Goal: Transaction & Acquisition: Download file/media

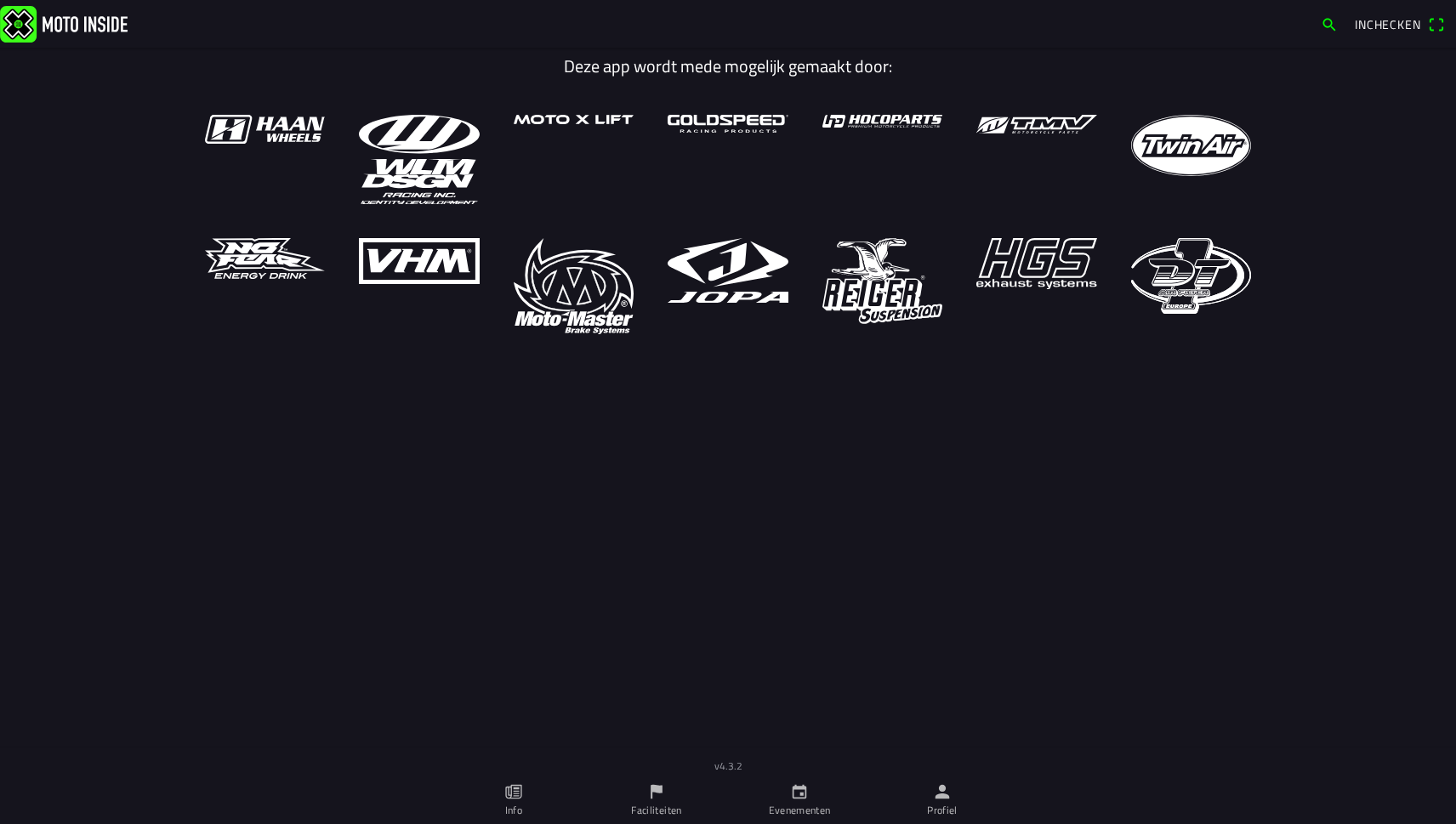
click at [939, 799] on icon "person" at bounding box center [942, 791] width 19 height 19
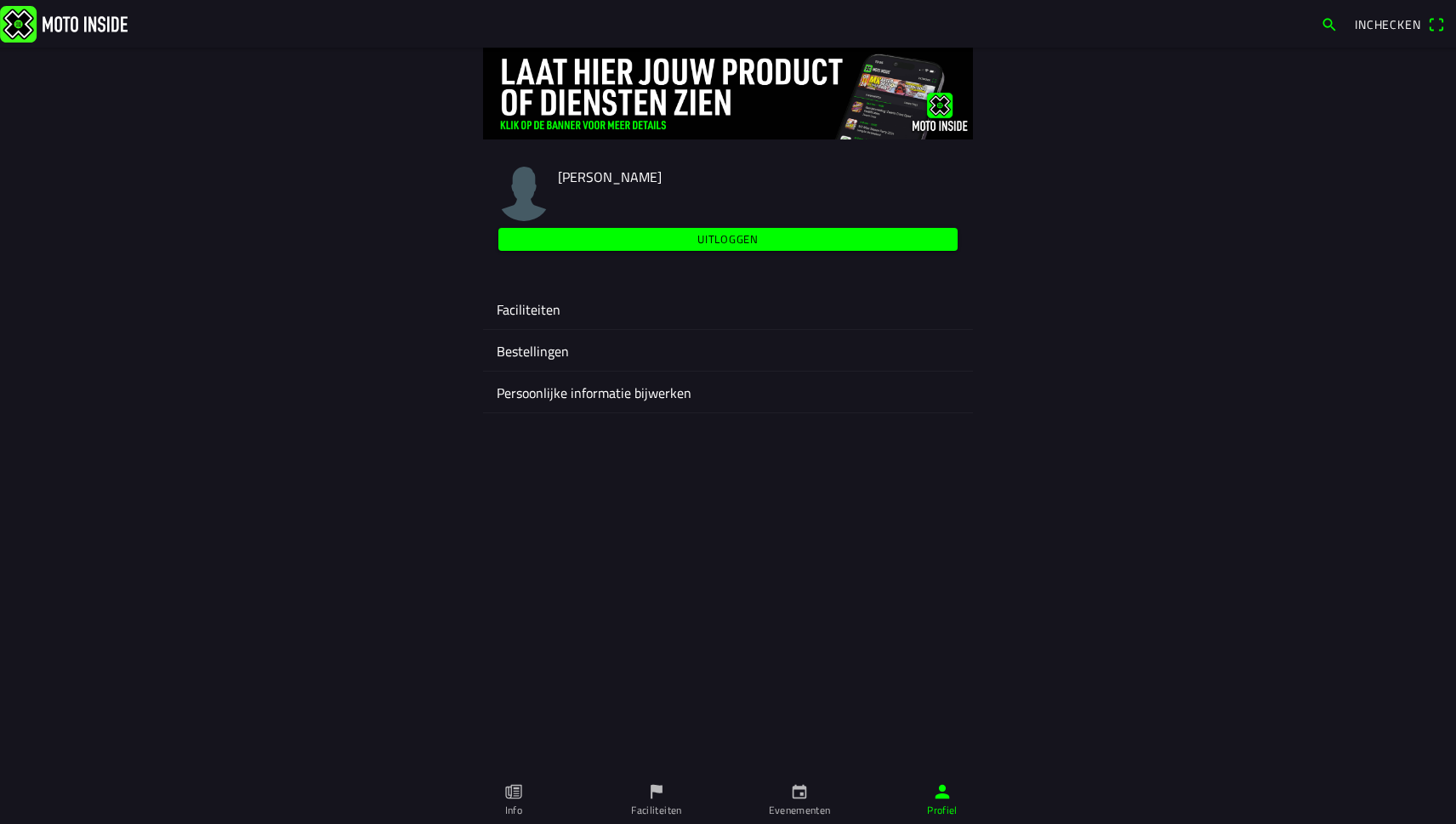
click at [809, 802] on link "Evenementen" at bounding box center [799, 800] width 143 height 47
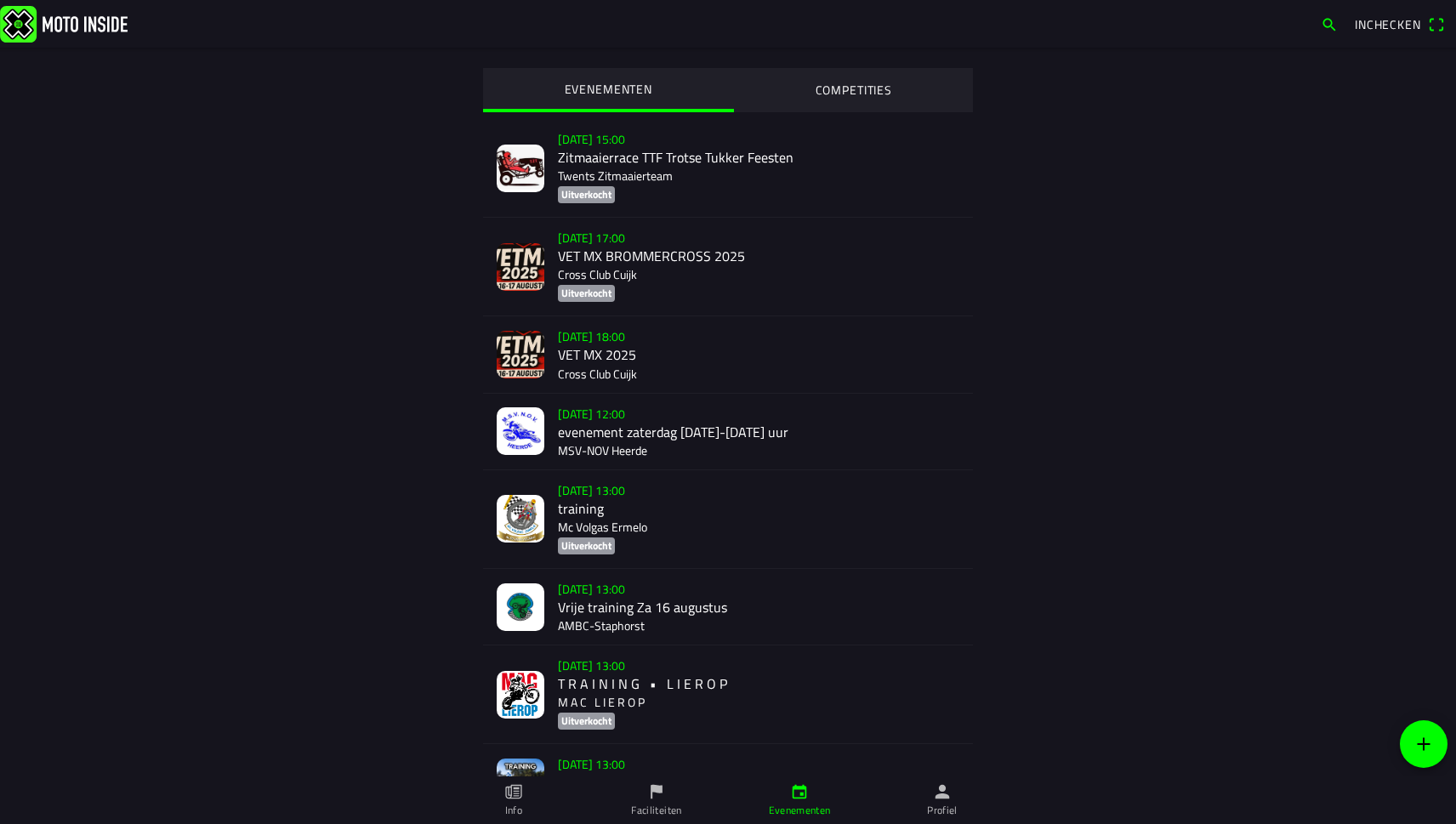
scroll to position [22, 0]
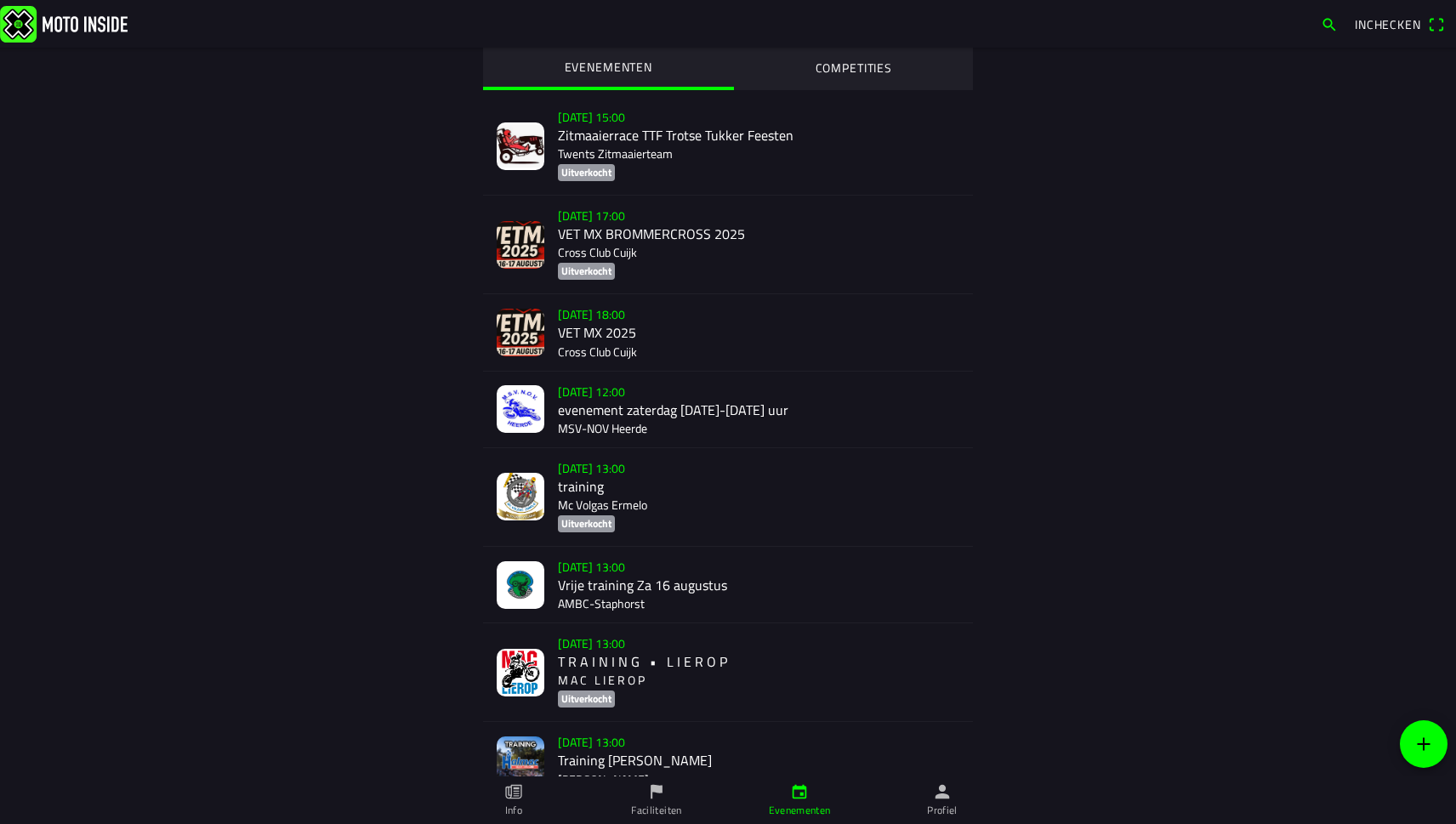
click at [628, 385] on div "[DATE] 12:00 evenement zaterdag [DATE]-[DATE] uur MSV-NOV Heerde" at bounding box center [759, 409] width 402 height 76
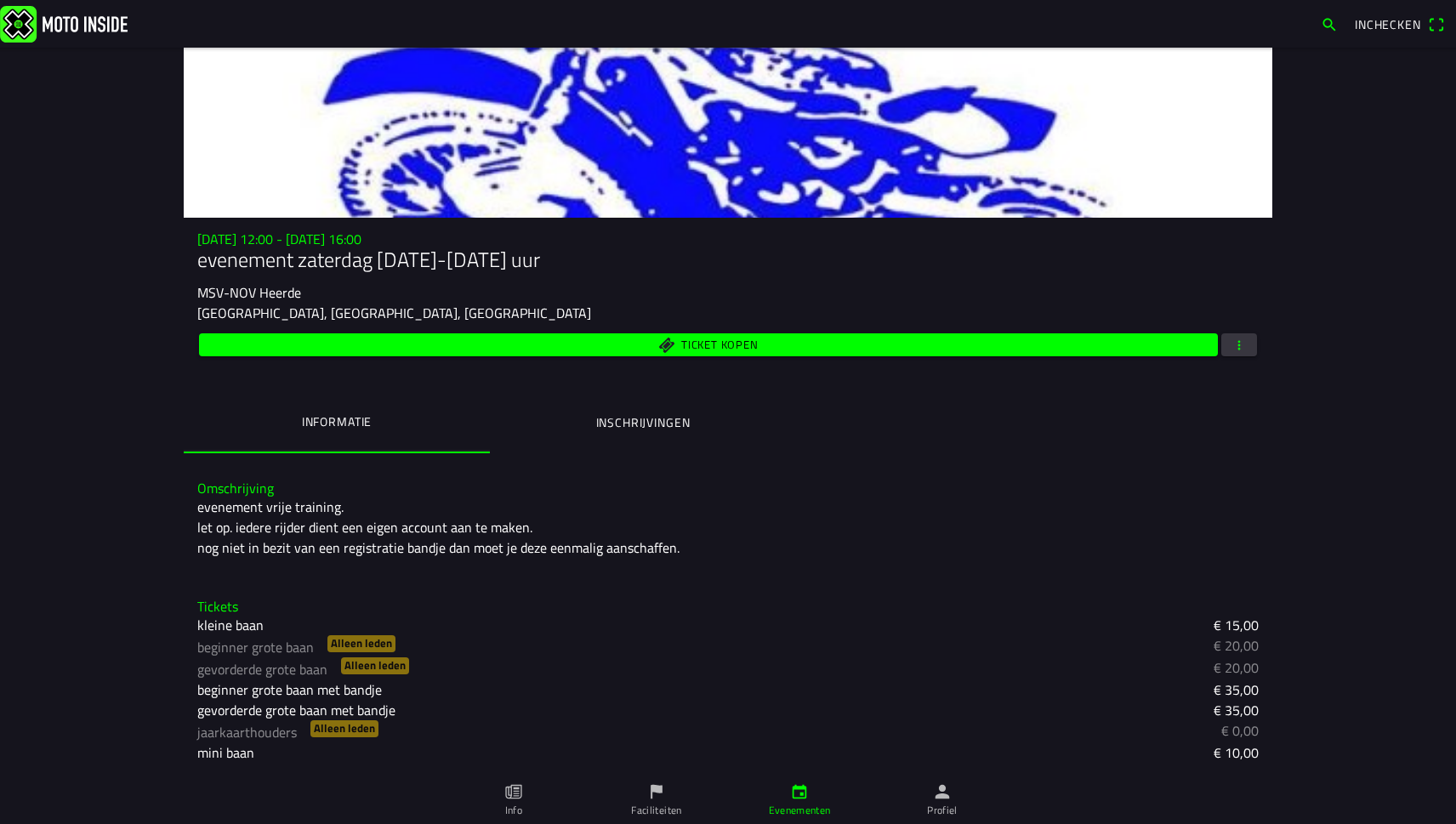
scroll to position [76, 0]
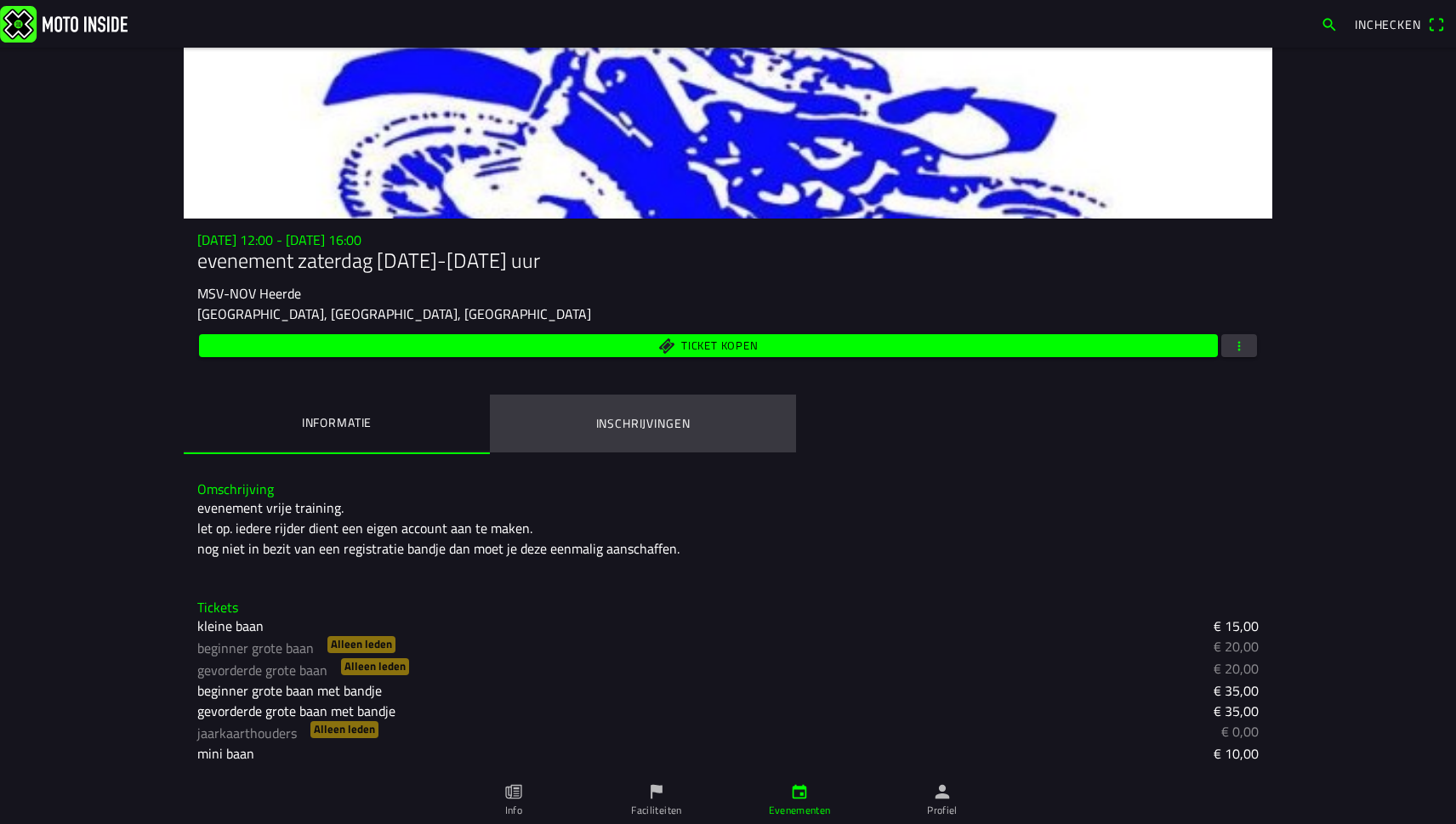
click at [628, 432] on ion-label "Inschrijvingen" at bounding box center [644, 423] width 95 height 19
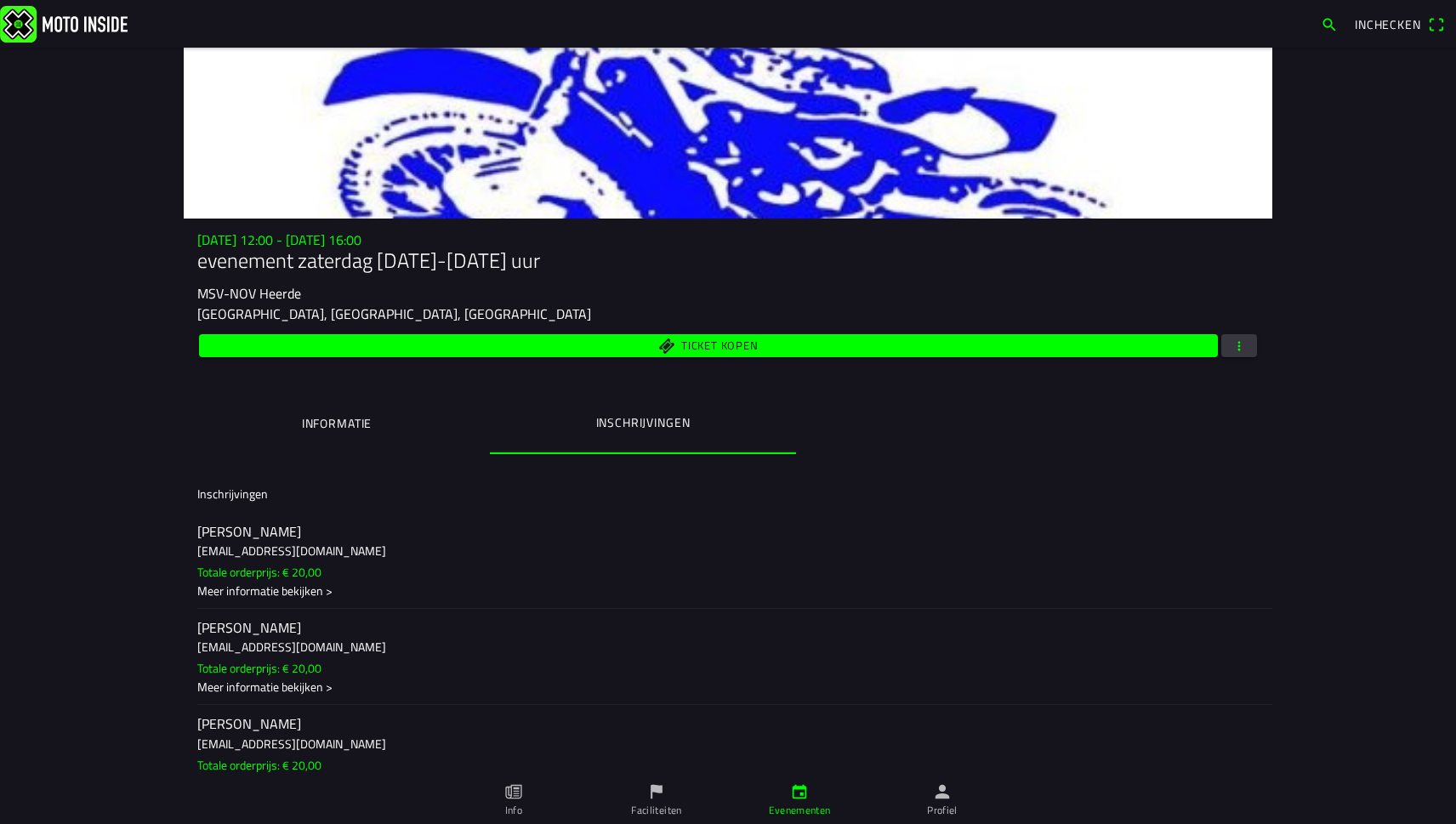
click at [355, 420] on ion-label "Informatie" at bounding box center [337, 423] width 70 height 19
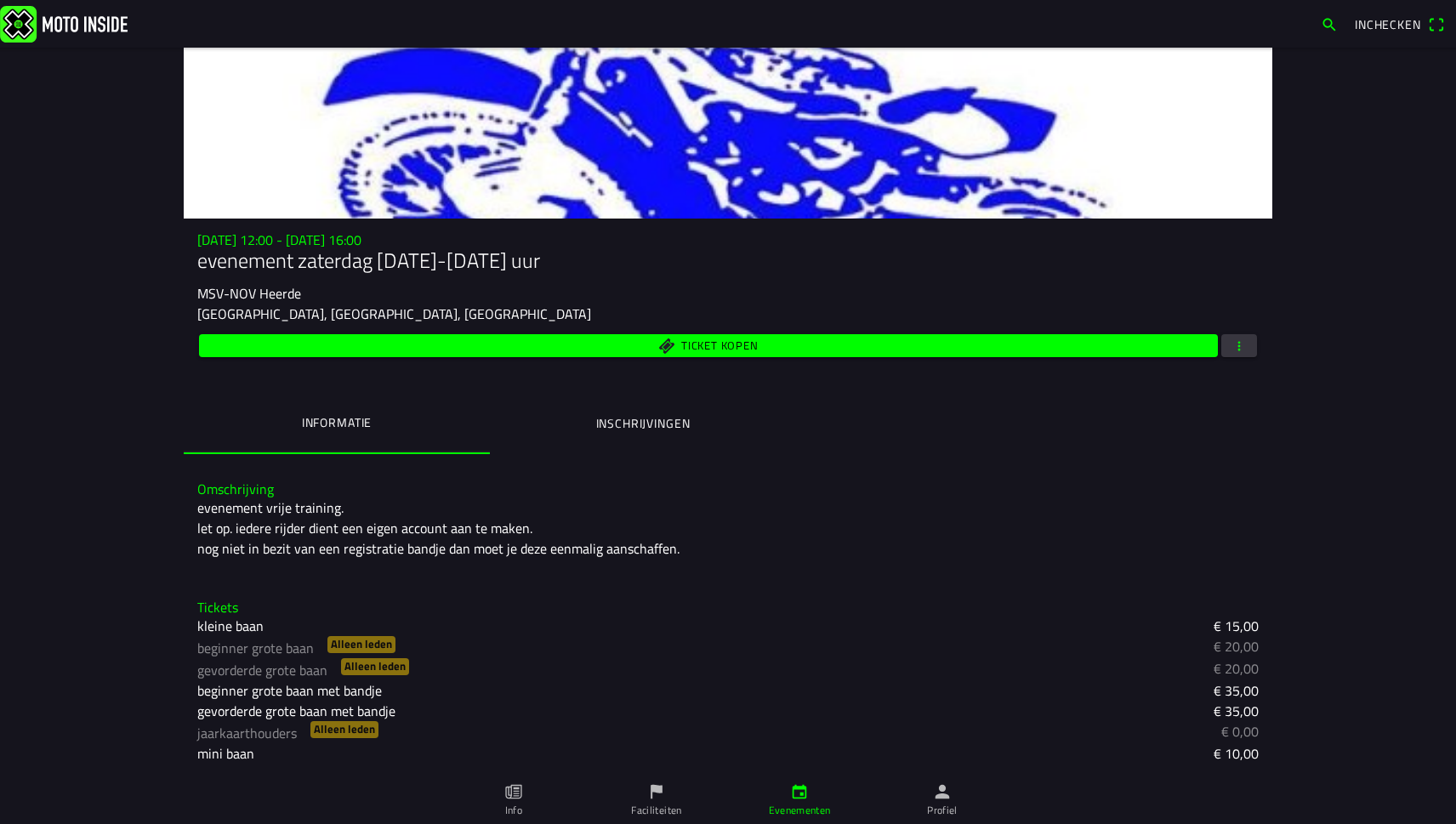
click at [799, 796] on icon "calendar" at bounding box center [799, 791] width 19 height 19
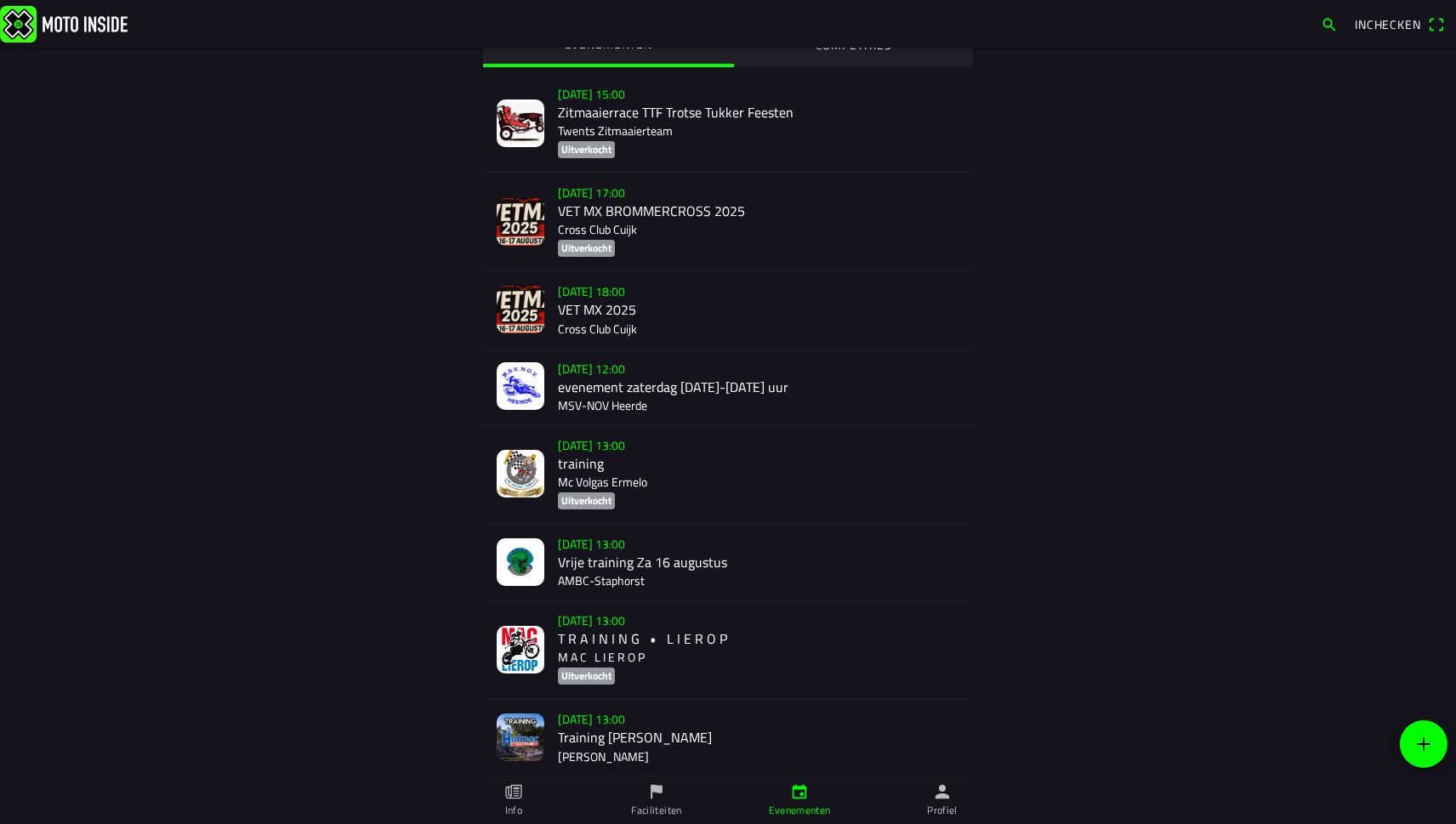
scroll to position [48, 0]
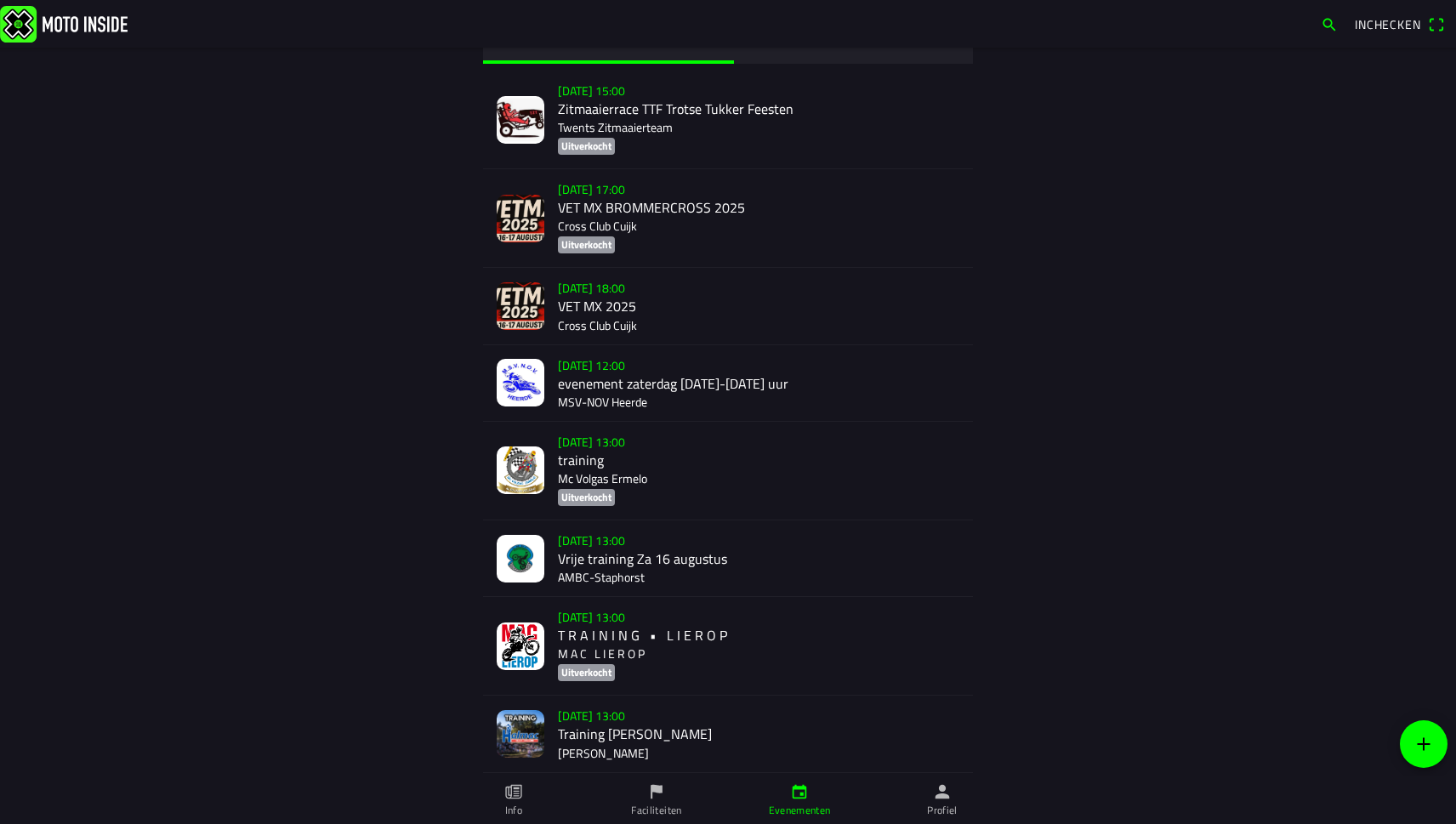
click at [718, 554] on div "[DATE] 13:00 Vrije training [DATE] AMBC-[GEOGRAPHIC_DATA]" at bounding box center [759, 558] width 402 height 76
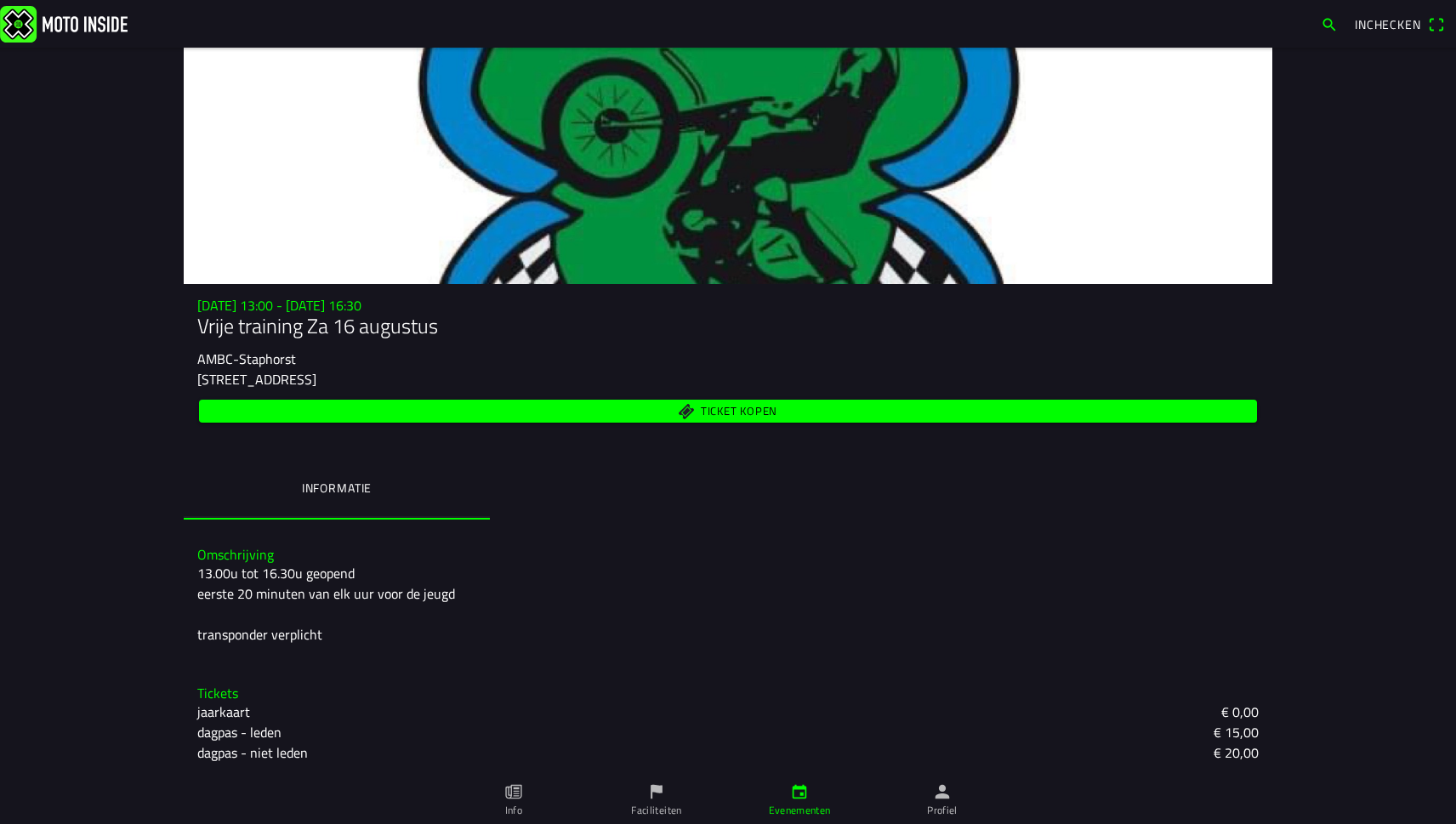
scroll to position [10, 0]
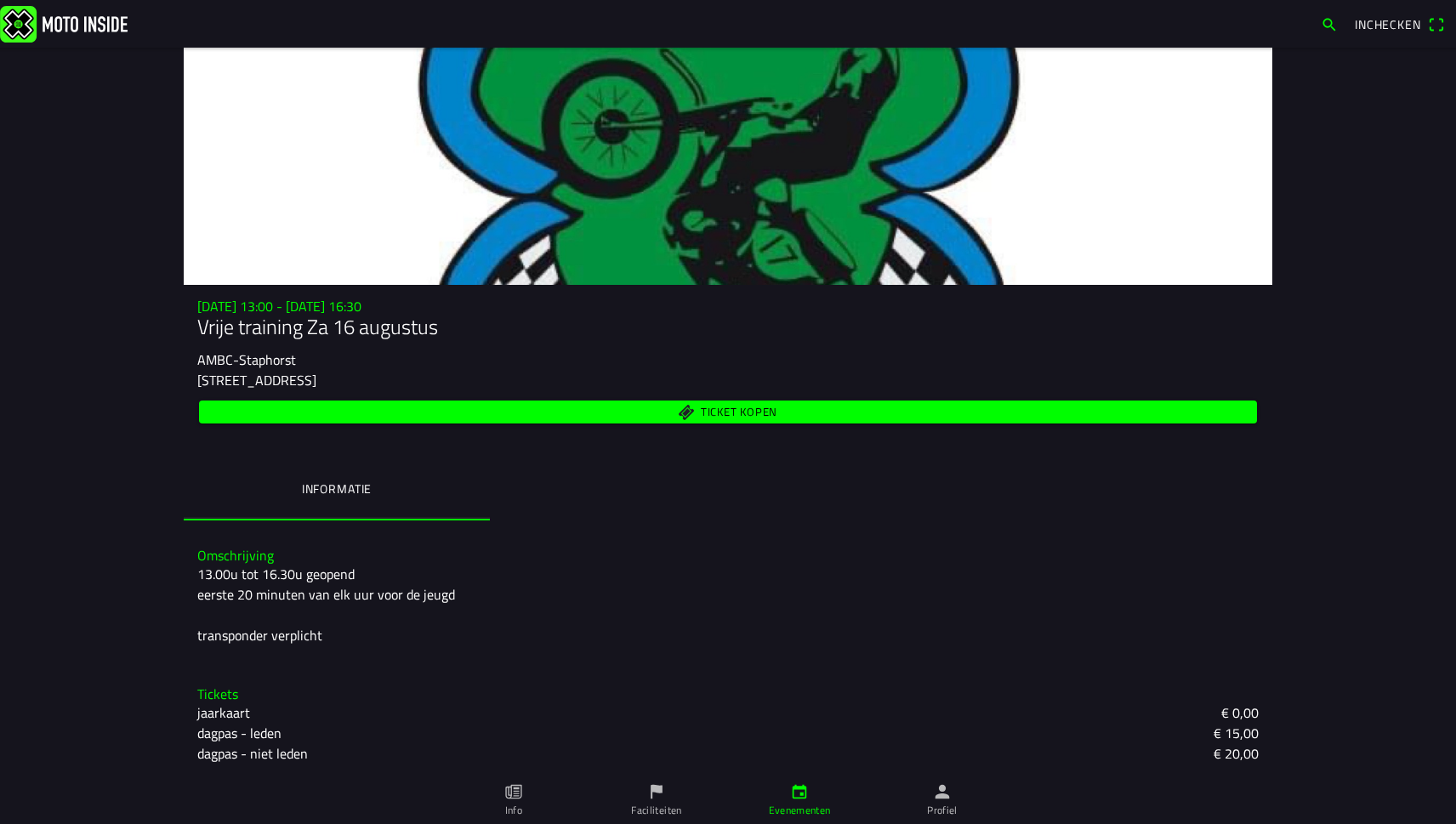
click at [789, 795] on link "Evenementen" at bounding box center [799, 800] width 143 height 47
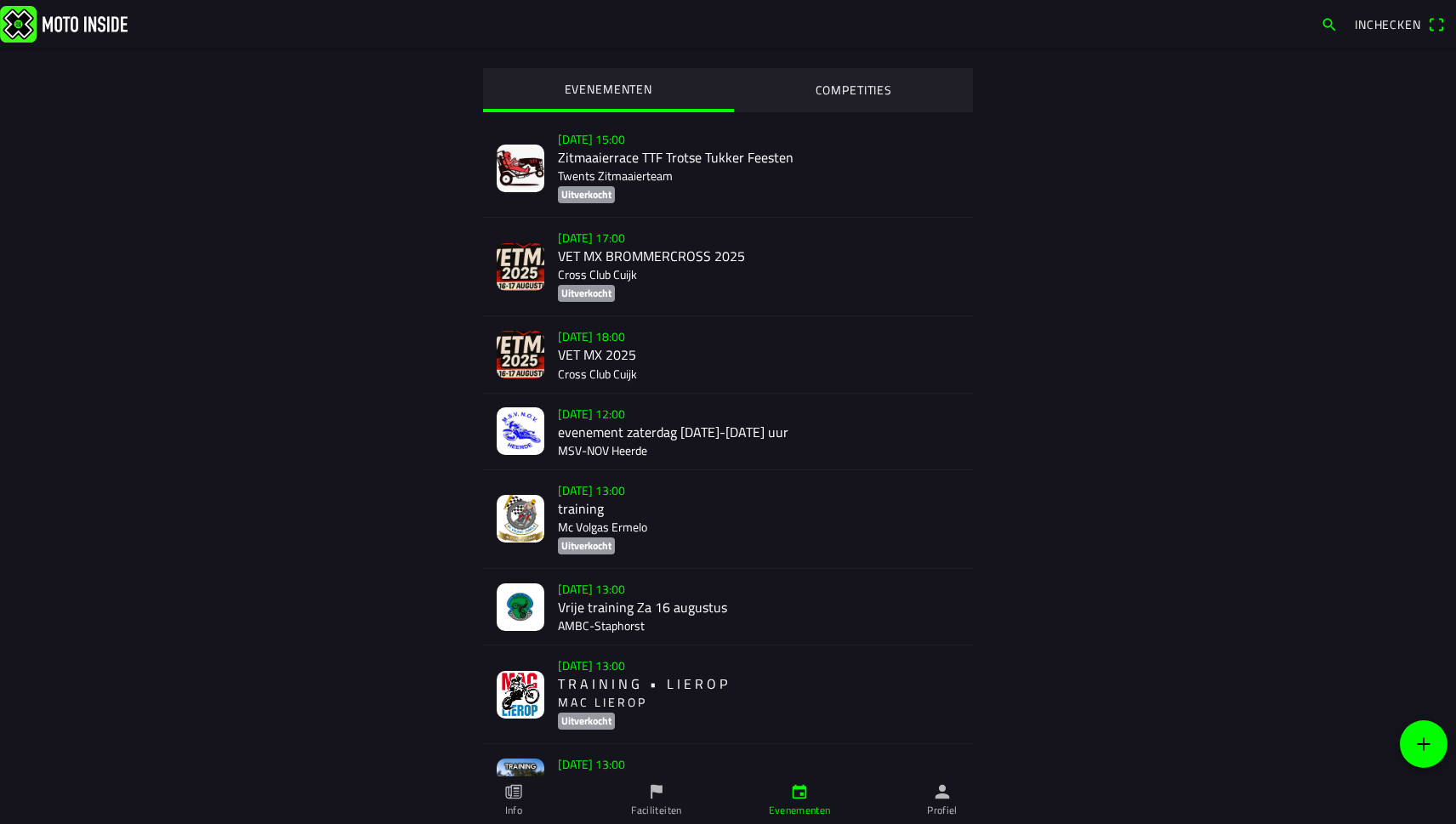
click at [606, 409] on div "[DATE] 12:00 evenement zaterdag [DATE]-[DATE] uur MSV-NOV Heerde" at bounding box center [759, 432] width 402 height 76
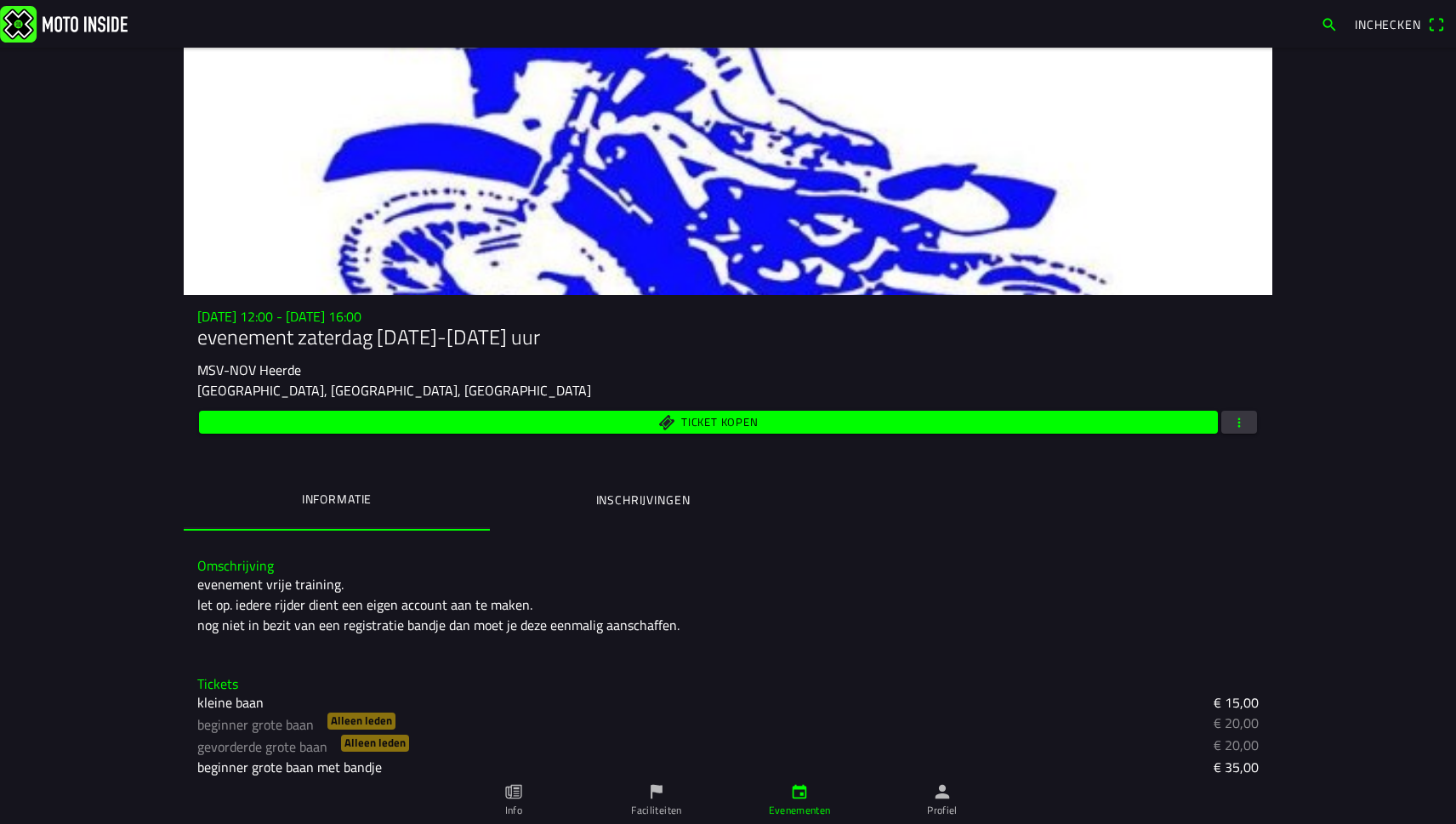
click at [677, 491] on ion-label "Inschrijvingen" at bounding box center [644, 500] width 95 height 19
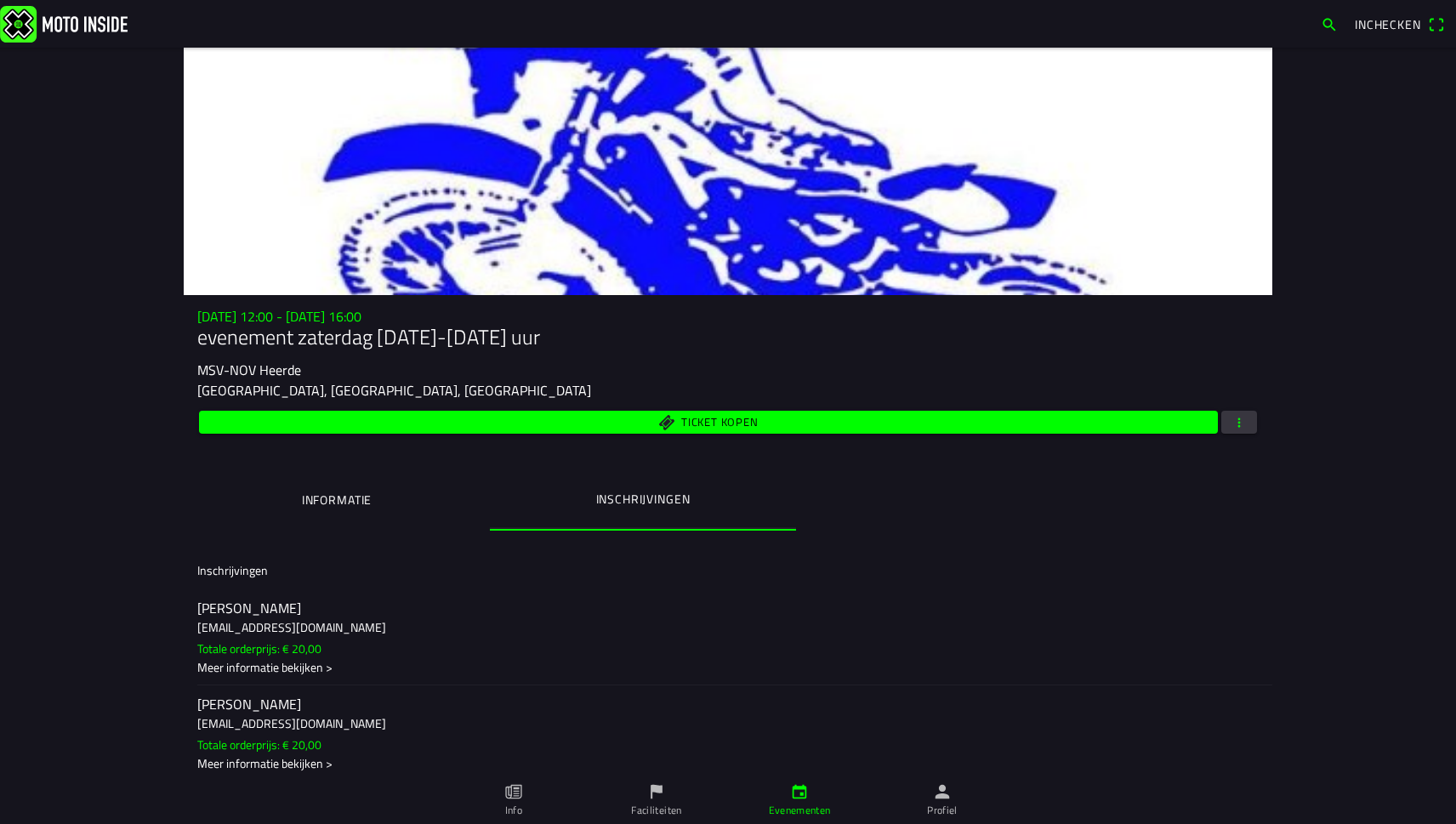
click at [1246, 422] on span "button" at bounding box center [1239, 422] width 15 height 23
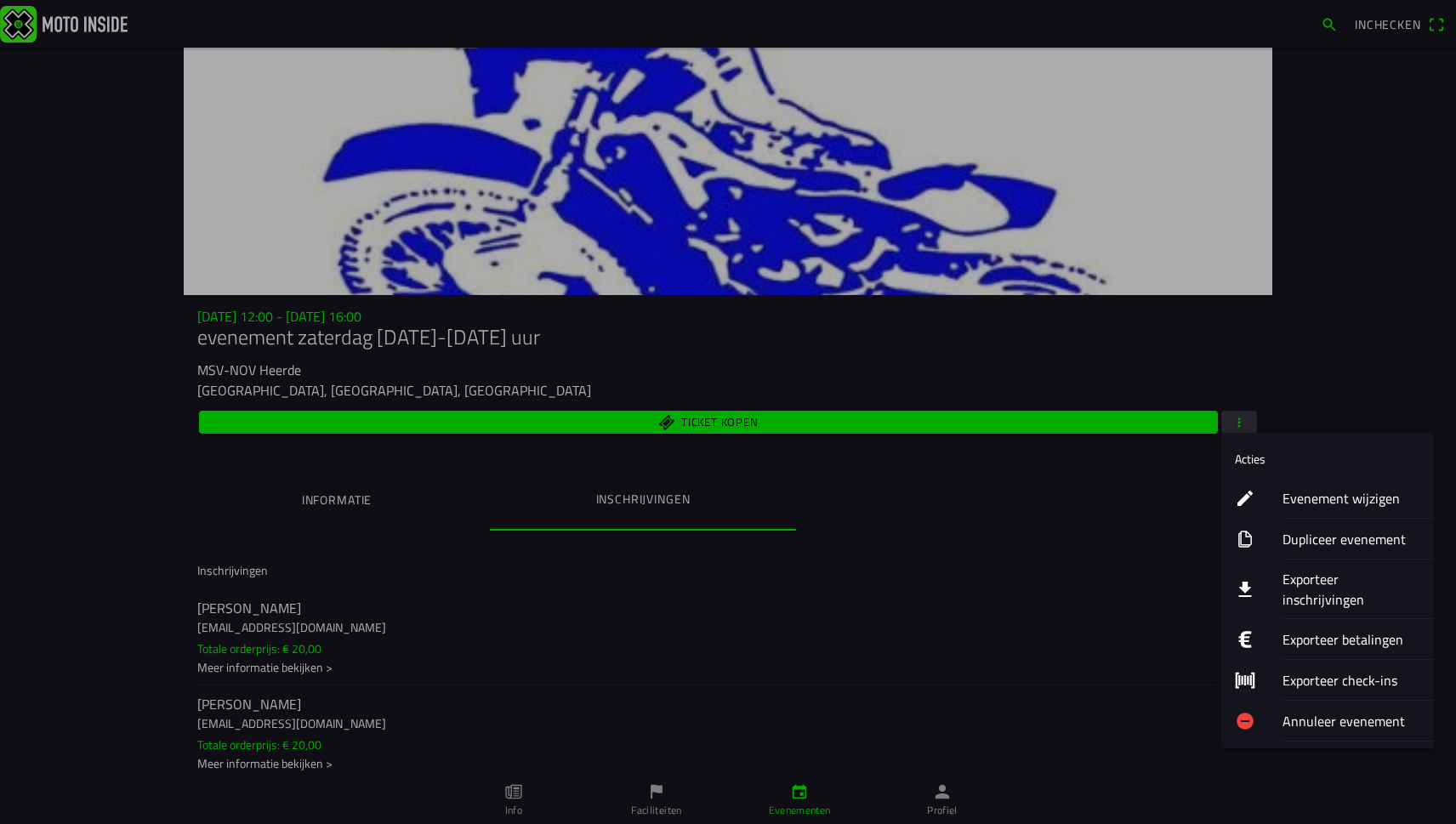
click at [1307, 574] on ion-label "Exporteer inschrijvingen" at bounding box center [1351, 589] width 137 height 41
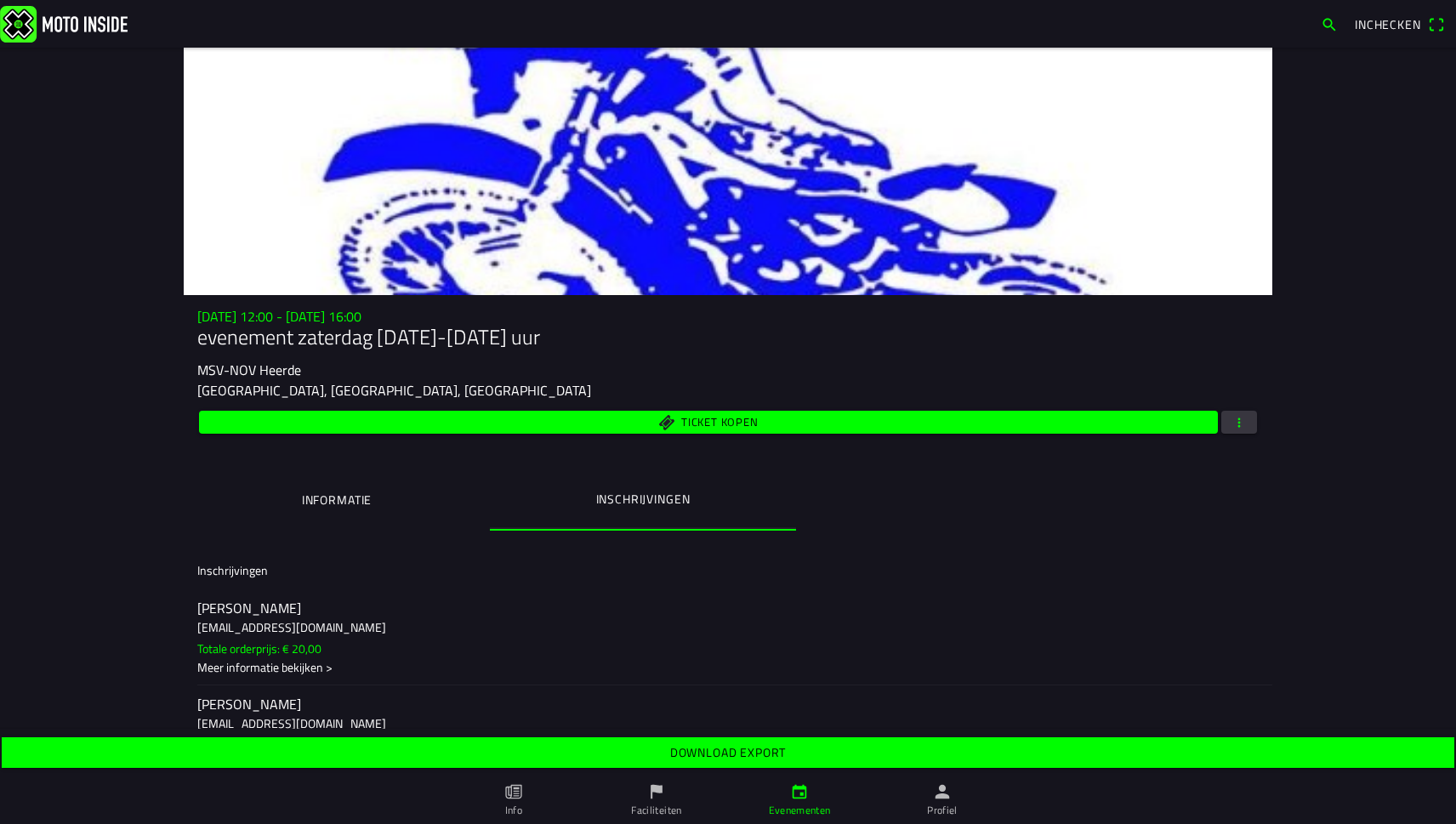
click at [0, 0] on slot "Download export" at bounding box center [0, 0] width 0 height 0
